Goal: Navigation & Orientation: Go to known website

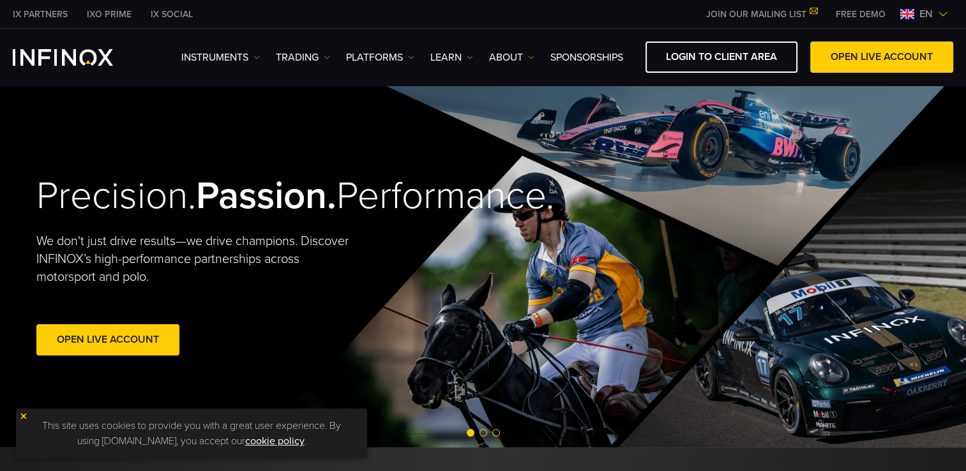
click at [944, 11] on img at bounding box center [943, 14] width 10 height 10
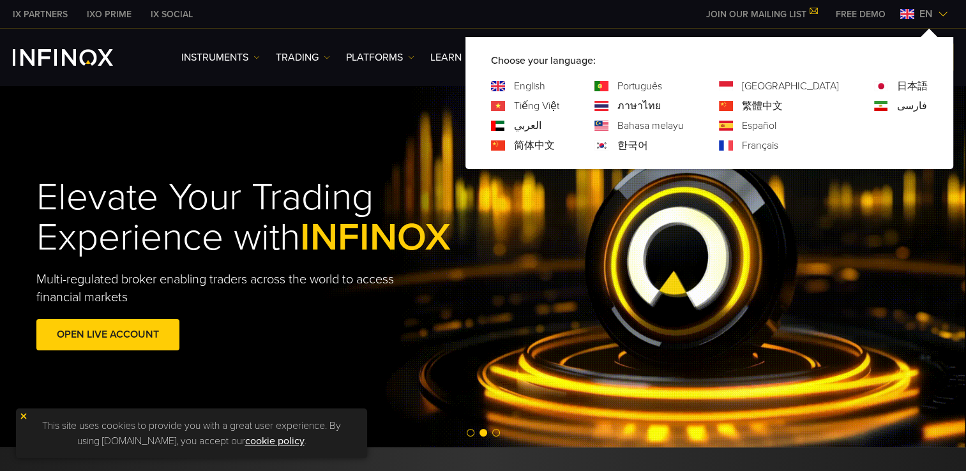
click at [684, 125] on link "Bahasa melayu" at bounding box center [651, 125] width 66 height 15
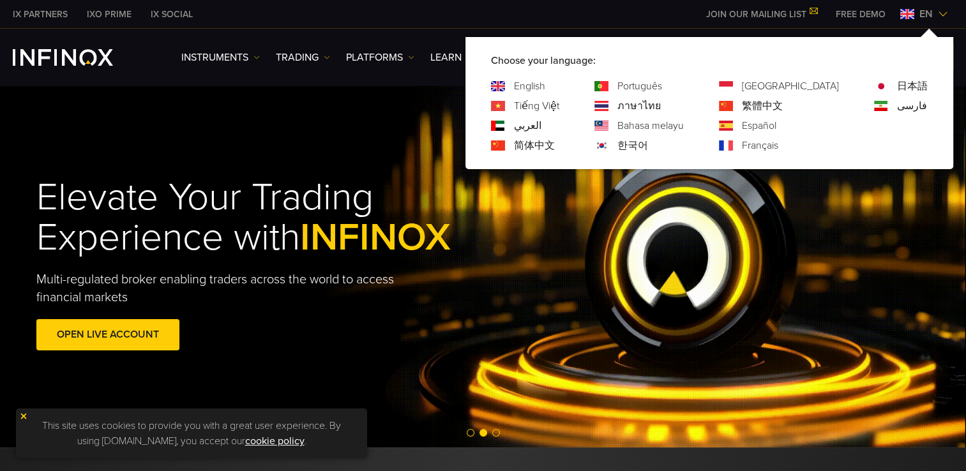
click at [694, 125] on div "Elevate Your Trading Experience with INFINOX Multi-regulated broker enabling tr…" at bounding box center [483, 266] width 966 height 363
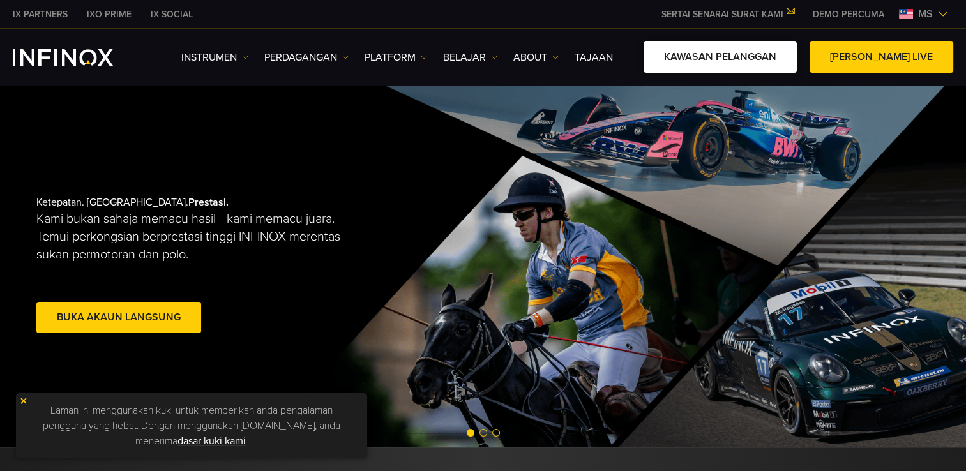
click at [733, 56] on link "KAWASAN PELANGGAN" at bounding box center [720, 57] width 153 height 31
